Goal: Find specific page/section: Find specific page/section

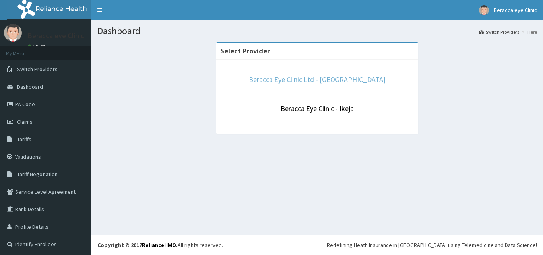
click at [335, 81] on link "Beracca Eye Clinic Ltd - [GEOGRAPHIC_DATA]" at bounding box center [317, 79] width 137 height 9
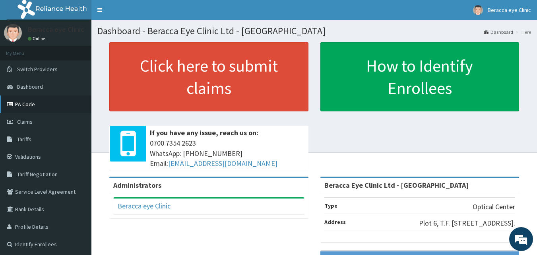
click at [41, 103] on link "PA Code" at bounding box center [45, 103] width 91 height 17
